Goal: Information Seeking & Learning: Learn about a topic

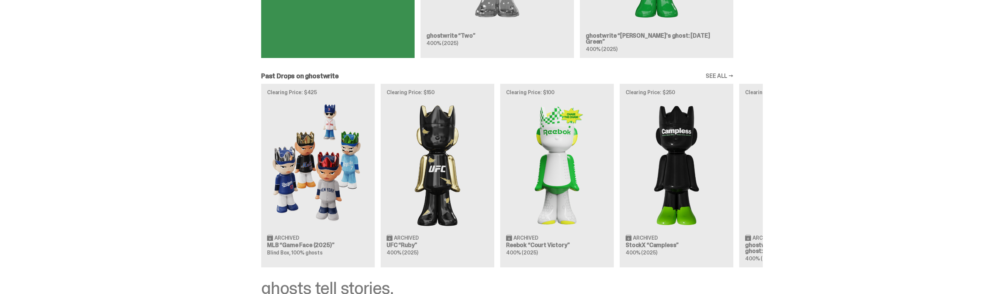
scroll to position [603, 0]
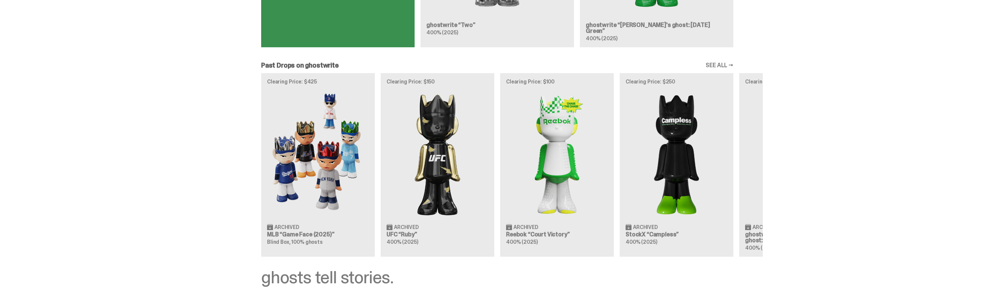
click at [762, 138] on div "Clearing Price: $425 Archived MLB “Game Face (2025)” Blind Box, 100% ghosts Cle…" at bounding box center [497, 164] width 531 height 183
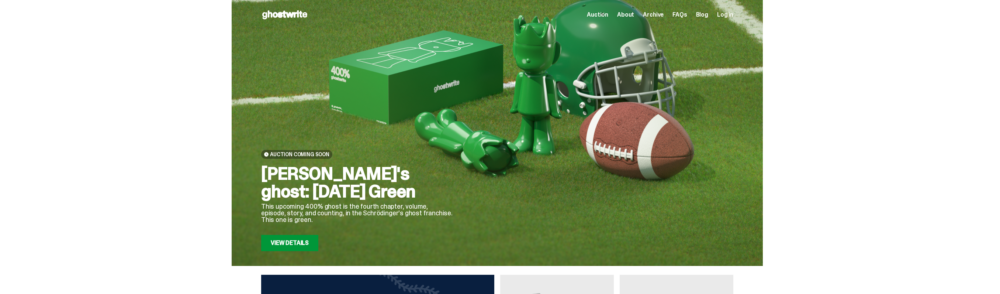
click at [608, 17] on span "Auction" at bounding box center [597, 15] width 21 height 6
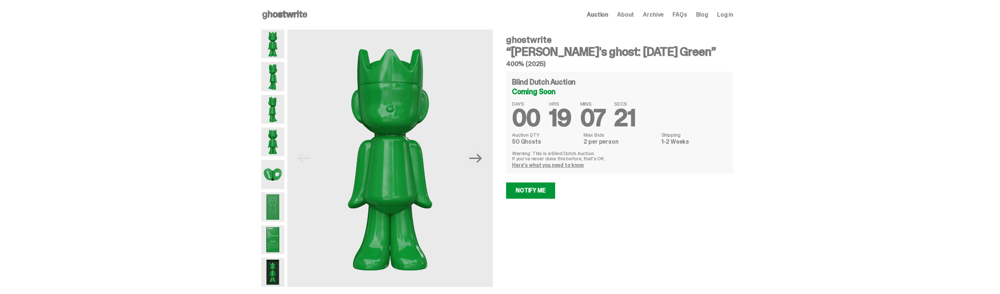
click at [280, 207] on img at bounding box center [272, 206] width 23 height 29
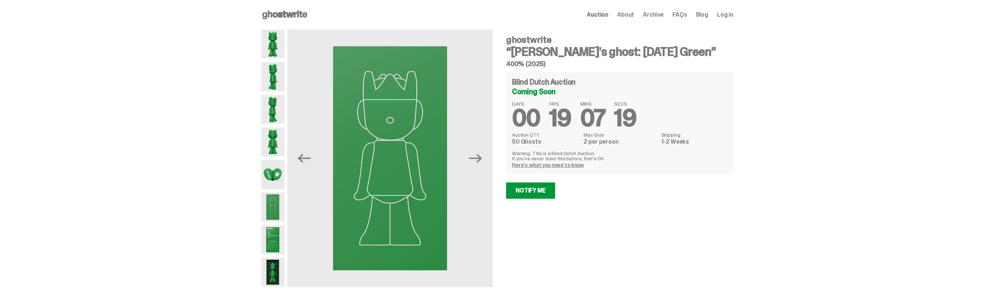
click at [282, 239] on img at bounding box center [272, 239] width 23 height 29
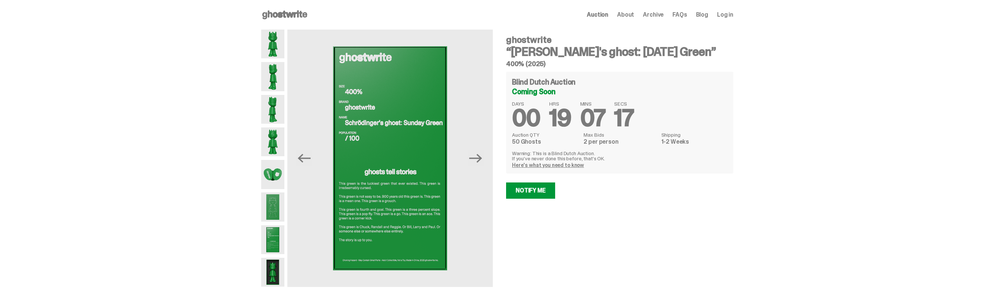
click at [281, 268] on img at bounding box center [272, 271] width 23 height 29
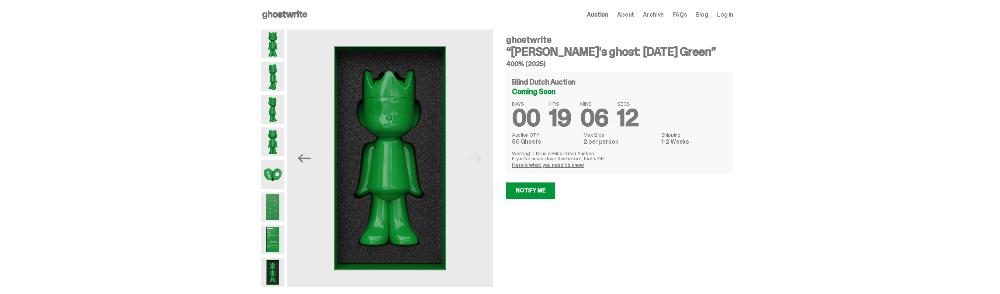
click at [760, 26] on div "Open main menu Home Auction About Archive FAQs Blog Log in Auction" at bounding box center [497, 15] width 994 height 30
click at [607, 15] on span "Auction" at bounding box center [597, 15] width 21 height 6
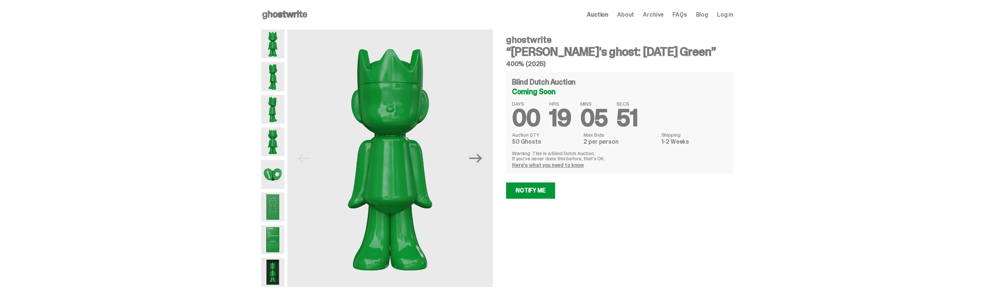
click at [629, 18] on span "About" at bounding box center [625, 15] width 17 height 6
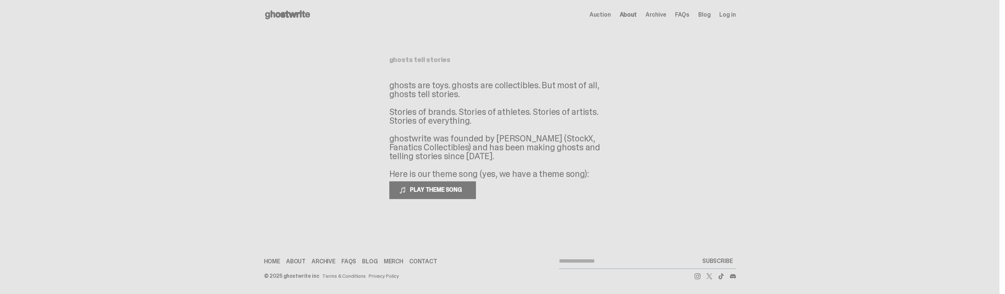
click at [656, 15] on span "Archive" at bounding box center [656, 15] width 21 height 6
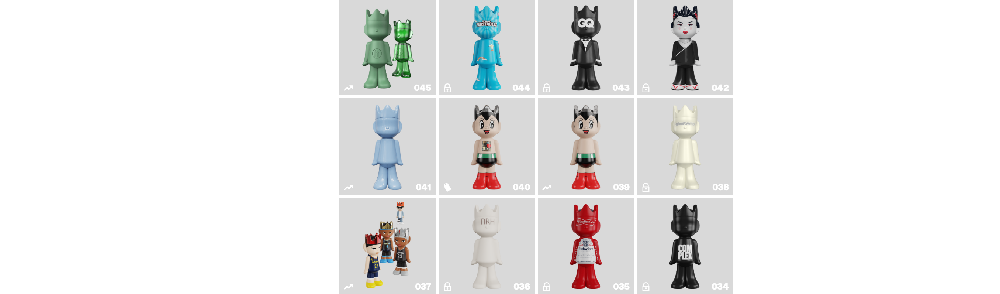
scroll to position [443, 0]
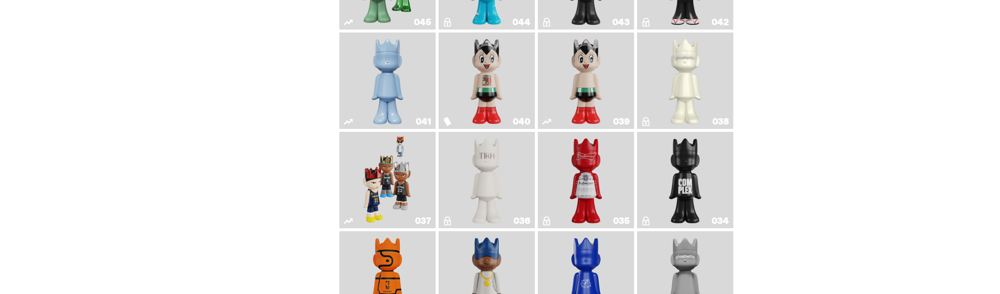
click at [596, 184] on img "The King of ghosts" at bounding box center [585, 180] width 39 height 90
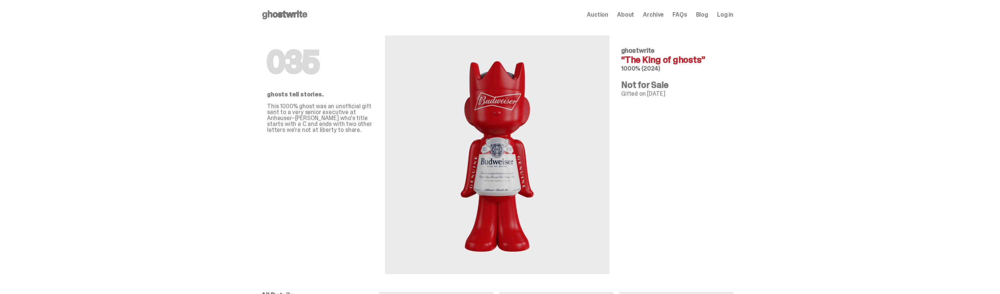
click at [663, 14] on span "Archive" at bounding box center [653, 15] width 21 height 6
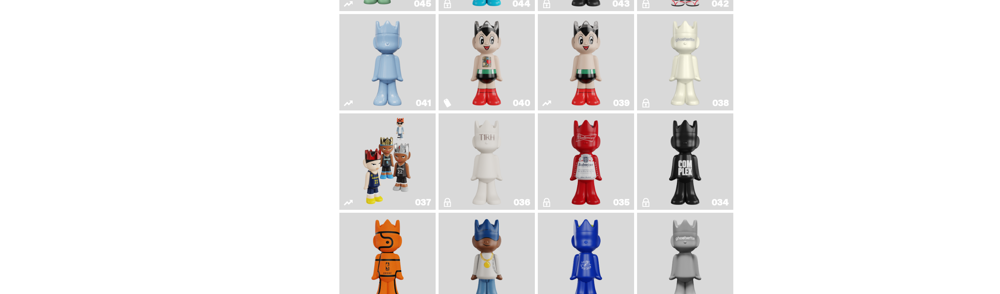
scroll to position [572, 0]
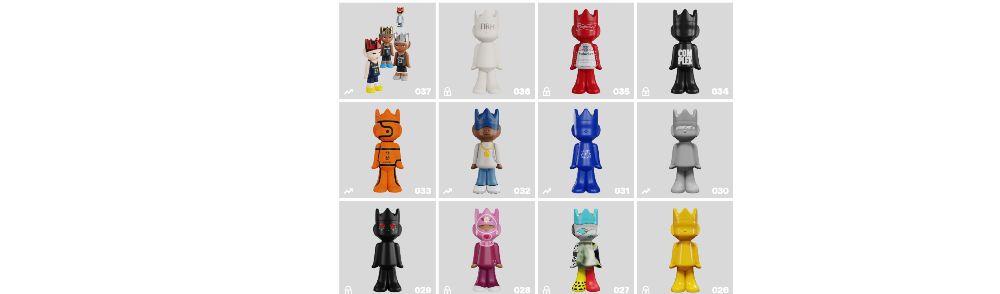
click at [389, 155] on img "Game Ball" at bounding box center [387, 150] width 39 height 90
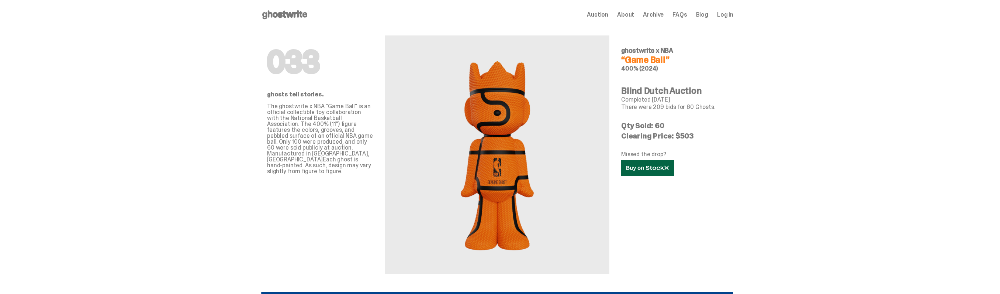
click at [657, 173] on link at bounding box center [647, 168] width 53 height 16
click at [921, 7] on div "Open main menu Home Auction About Archive FAQs Blog Log in Auction" at bounding box center [497, 15] width 994 height 30
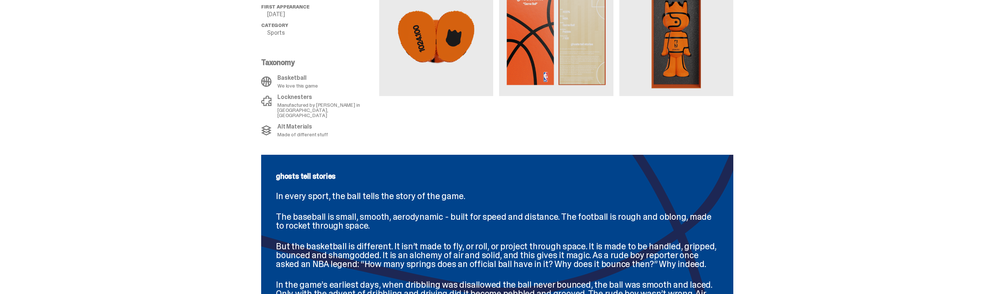
scroll to position [553, 0]
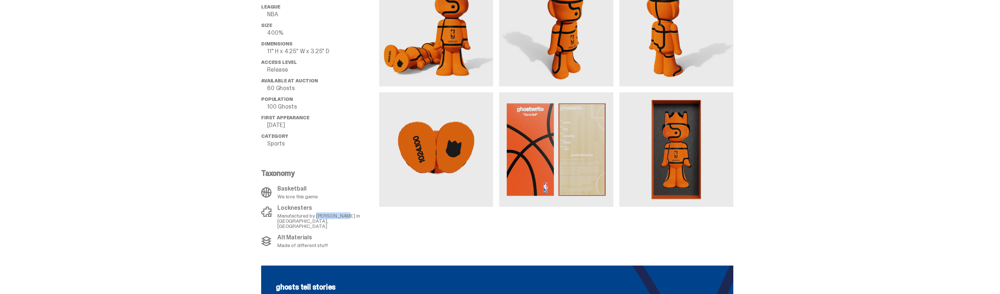
drag, startPoint x: 319, startPoint y: 216, endPoint x: 345, endPoint y: 214, distance: 26.3
click at [345, 214] on p "Manufactured by [PERSON_NAME] in [GEOGRAPHIC_DATA], [GEOGRAPHIC_DATA]" at bounding box center [325, 220] width 97 height 15
copy p "Locknesters"
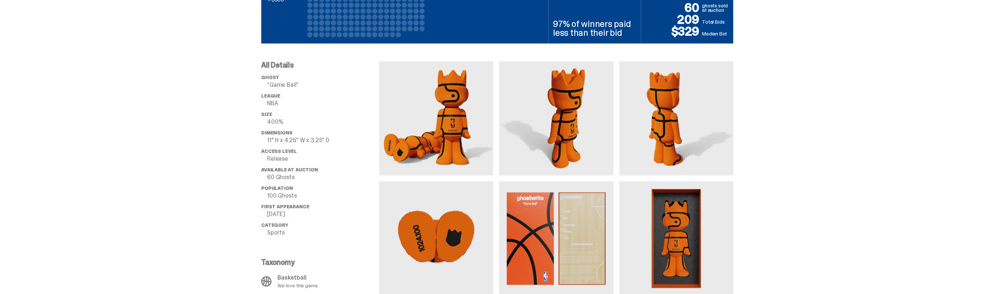
scroll to position [443, 0]
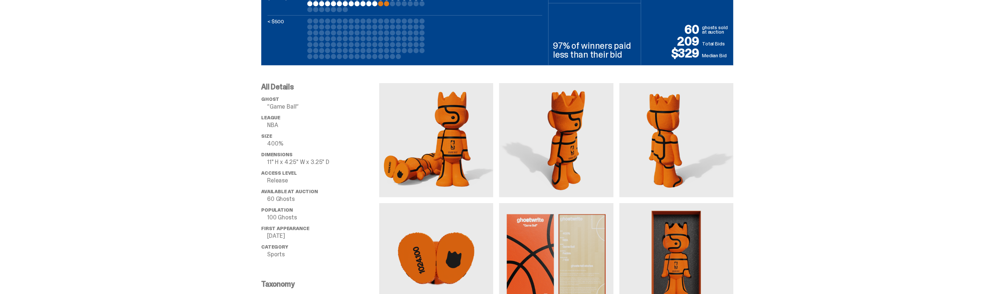
click at [435, 143] on img at bounding box center [436, 140] width 114 height 114
click at [463, 148] on img at bounding box center [436, 140] width 114 height 114
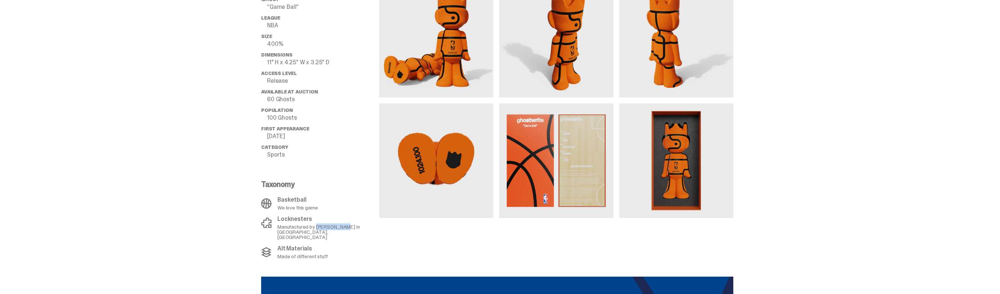
scroll to position [553, 0]
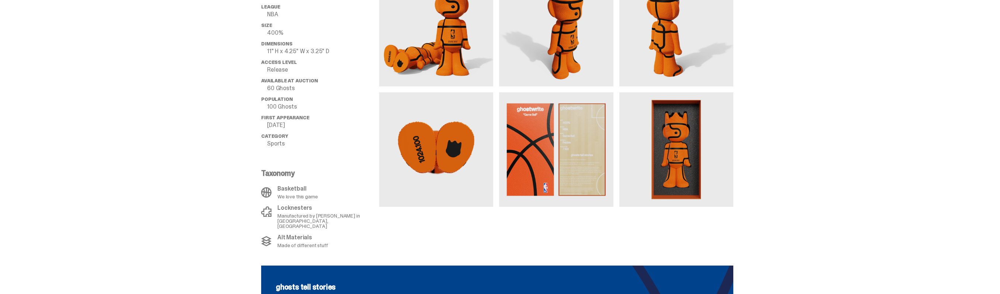
click at [353, 234] on div "Alt Materials Made of different stuff" at bounding box center [318, 240] width 114 height 13
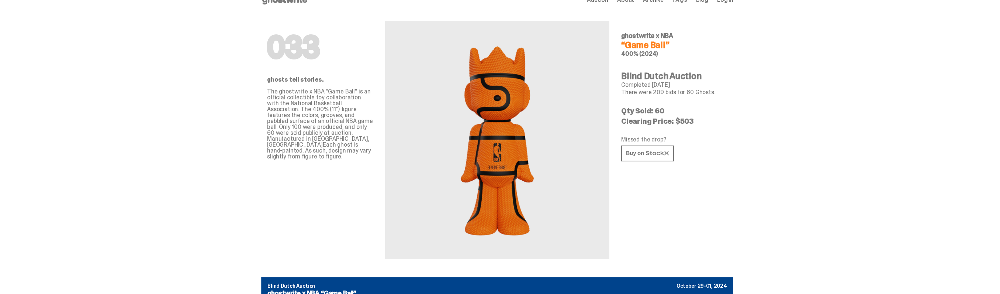
scroll to position [0, 0]
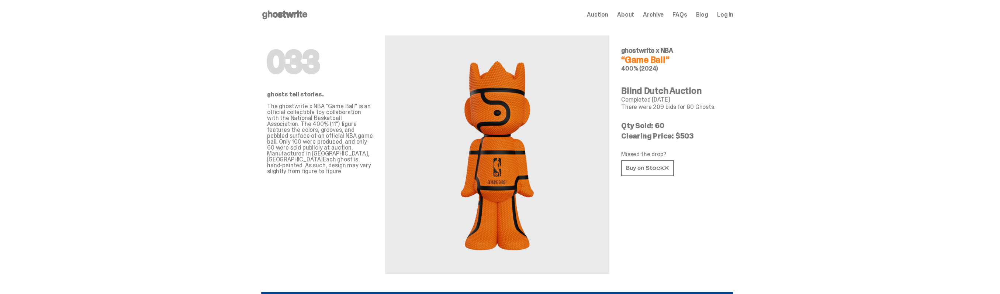
click at [604, 18] on span "Auction" at bounding box center [597, 15] width 21 height 6
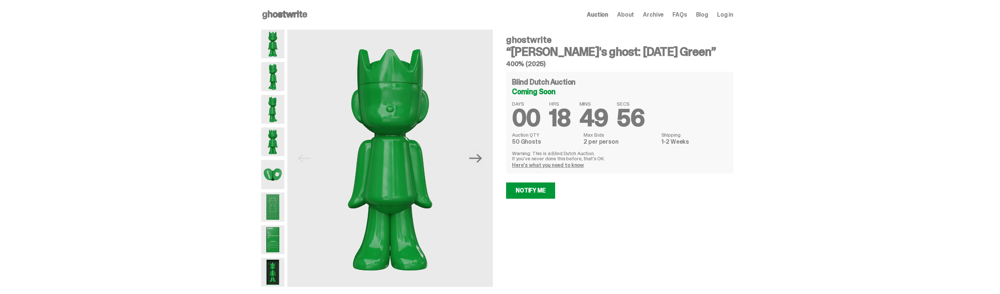
click at [658, 13] on span "Archive" at bounding box center [653, 15] width 21 height 6
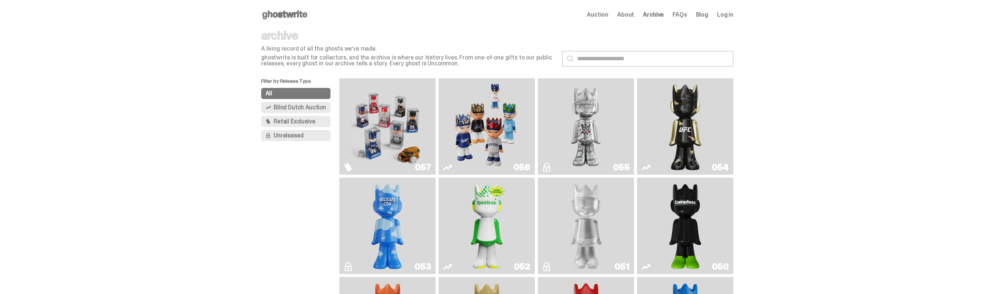
click at [291, 137] on span "Unreleased" at bounding box center [289, 135] width 30 height 6
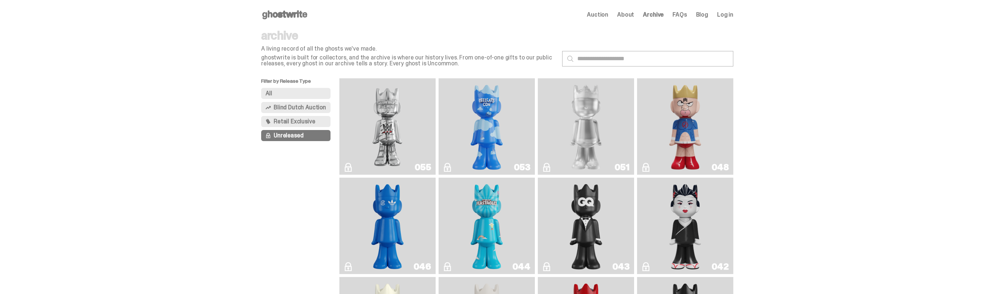
click at [487, 125] on img "ghooooost" at bounding box center [486, 126] width 39 height 90
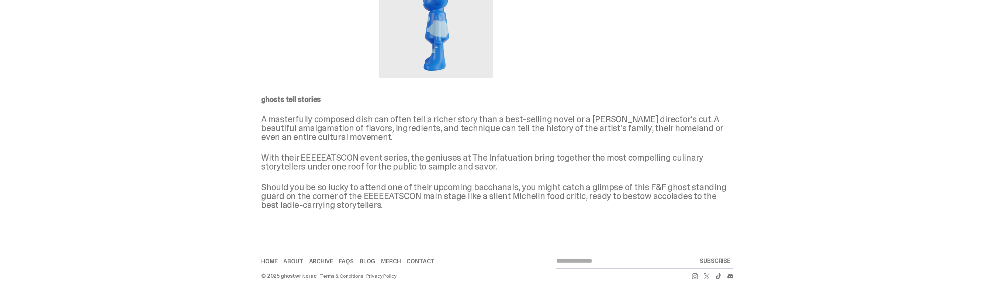
scroll to position [475, 0]
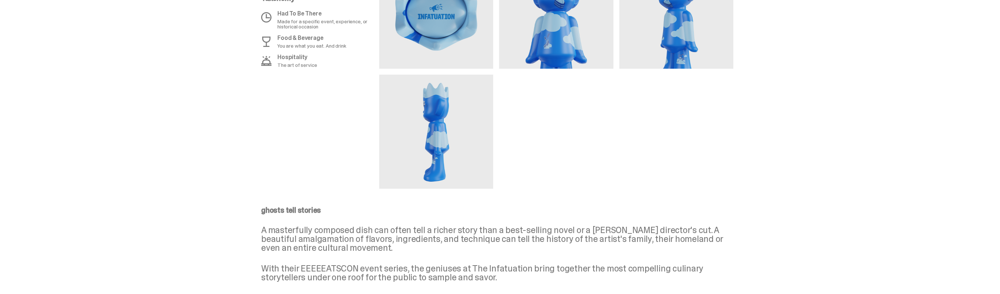
click at [464, 37] on img at bounding box center [436, 11] width 114 height 114
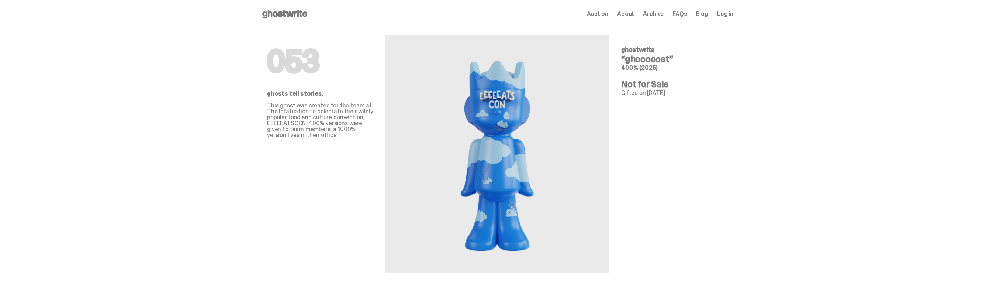
scroll to position [0, 0]
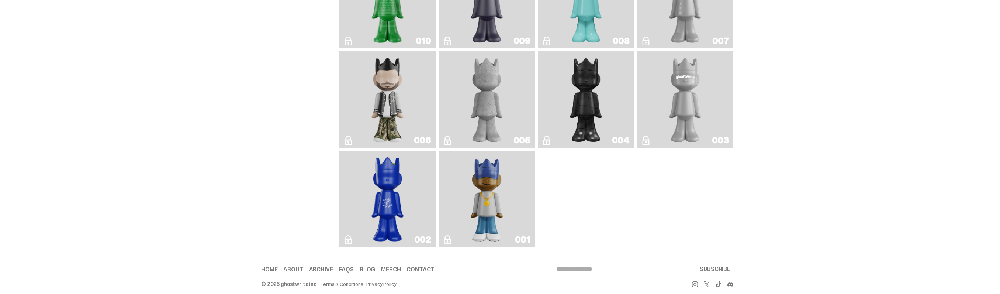
scroll to position [836, 0]
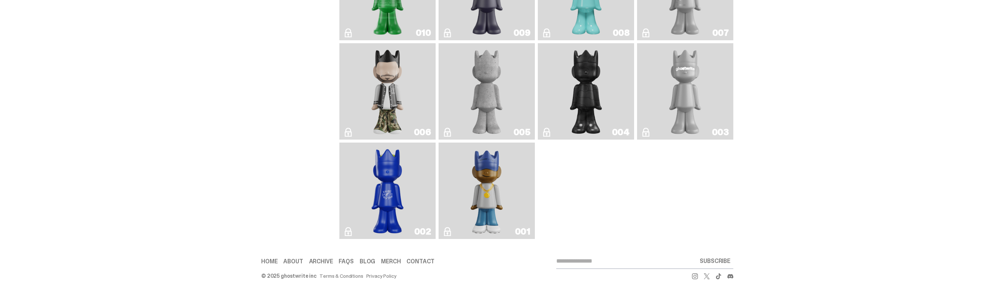
click at [492, 206] on img "Eastside Golf" at bounding box center [486, 190] width 38 height 90
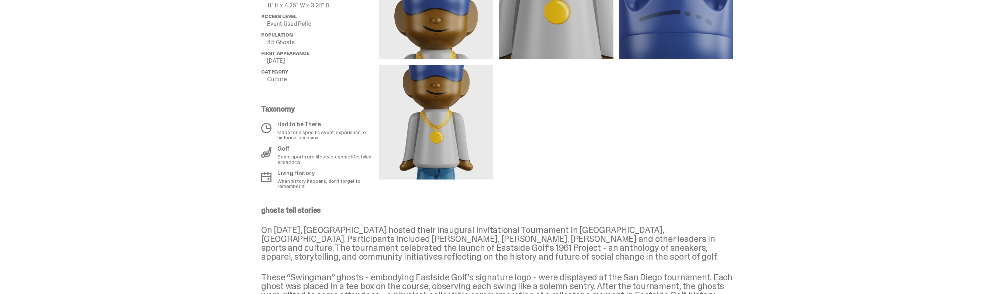
scroll to position [457, 0]
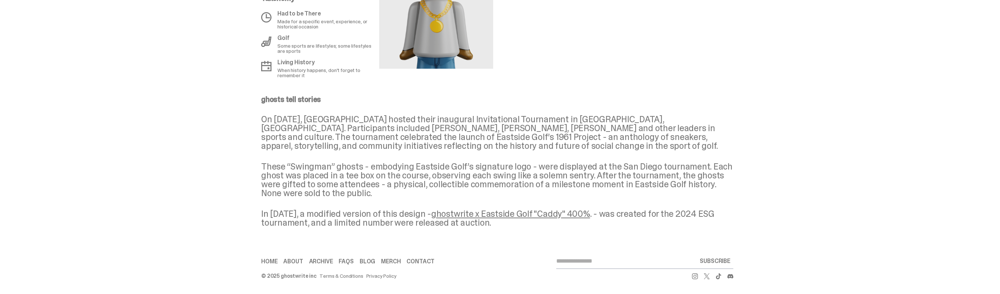
click at [520, 215] on link "ghostwrite x Eastside Golf "Caddy" 400%" at bounding box center [510, 213] width 159 height 11
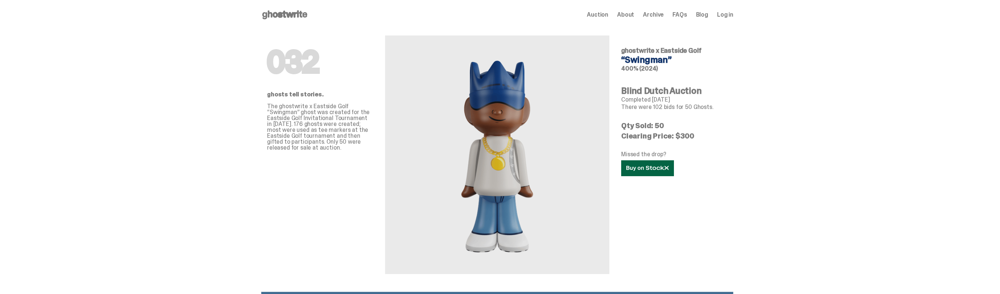
click at [647, 170] on icon at bounding box center [647, 168] width 42 height 6
